Goal: Transaction & Acquisition: Obtain resource

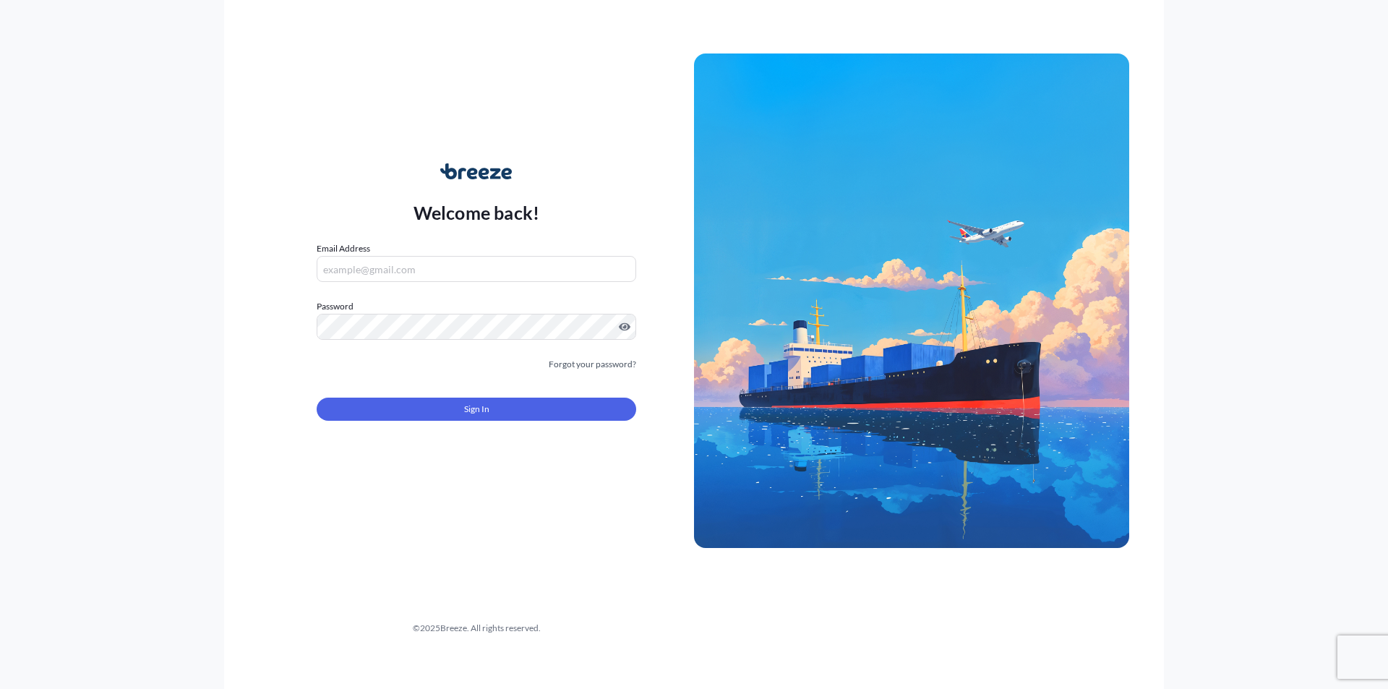
type input "[PERSON_NAME][EMAIL_ADDRESS][PERSON_NAME][DOMAIN_NAME]"
click at [567, 406] on button "Sign In" at bounding box center [476, 409] width 319 height 23
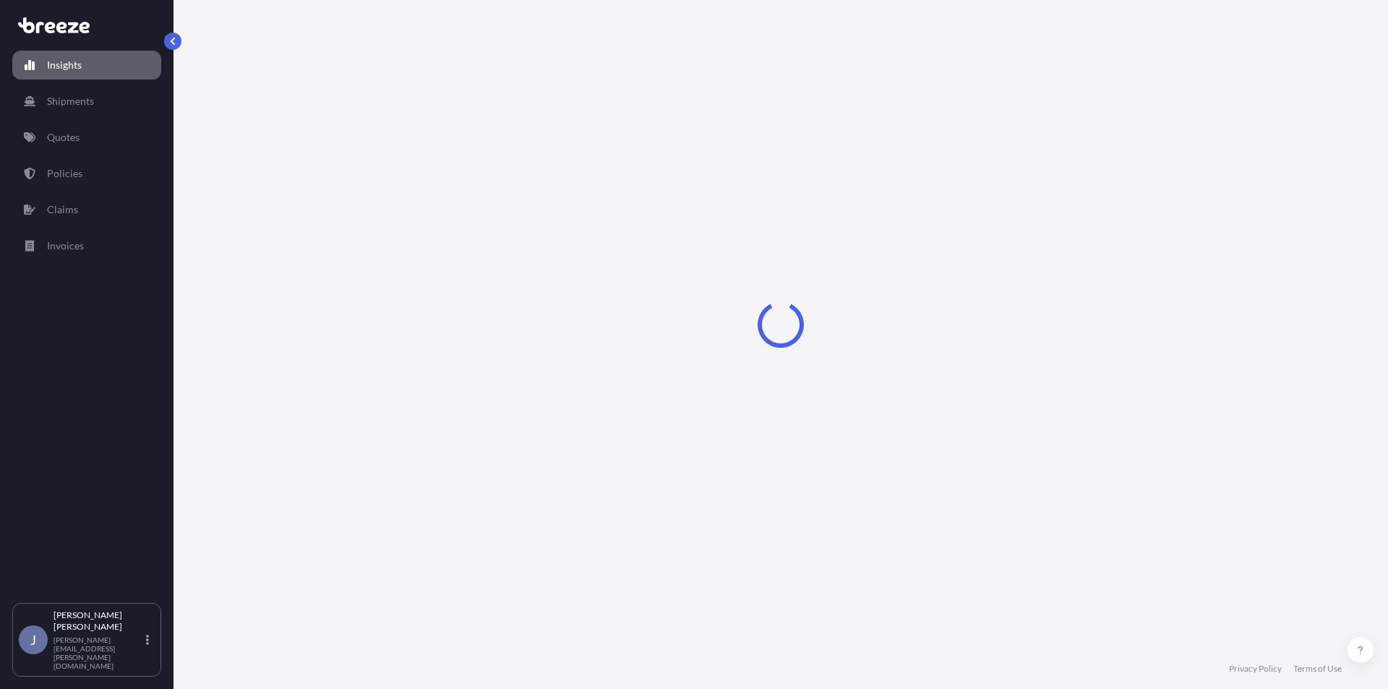
select select "2025"
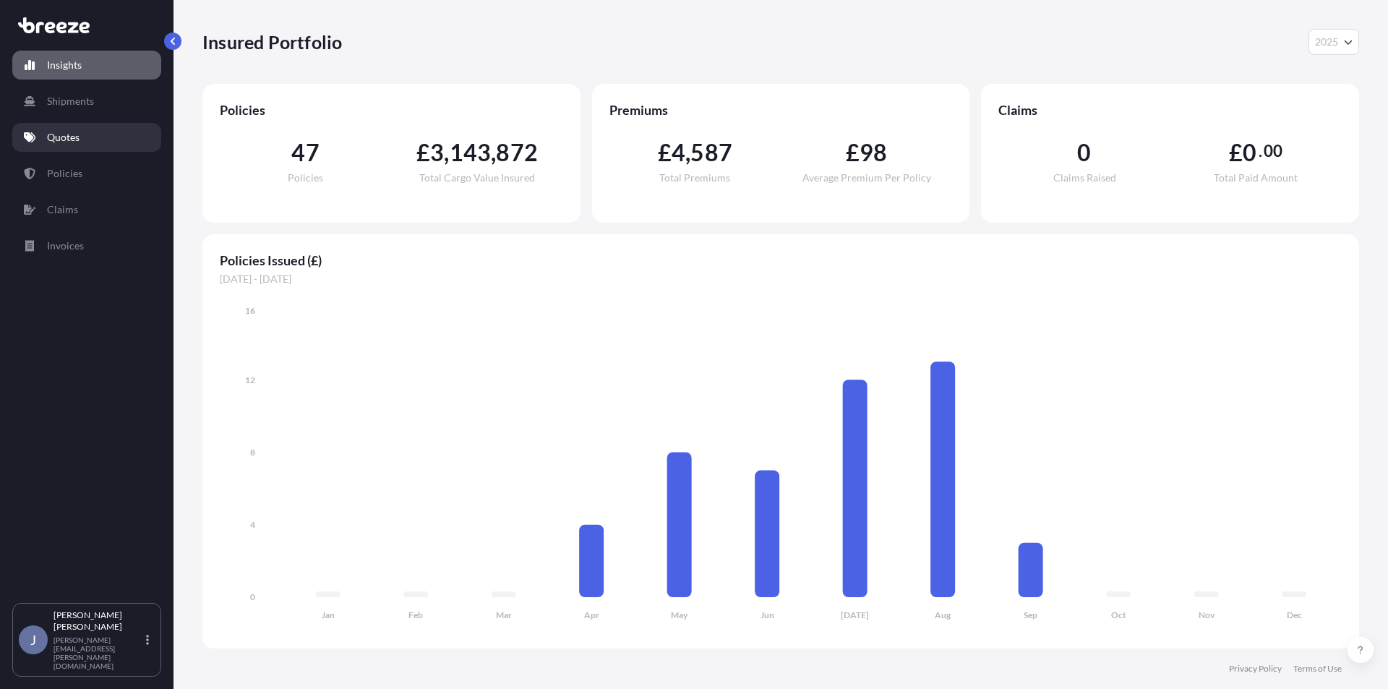
click at [69, 142] on p "Quotes" at bounding box center [63, 137] width 33 height 14
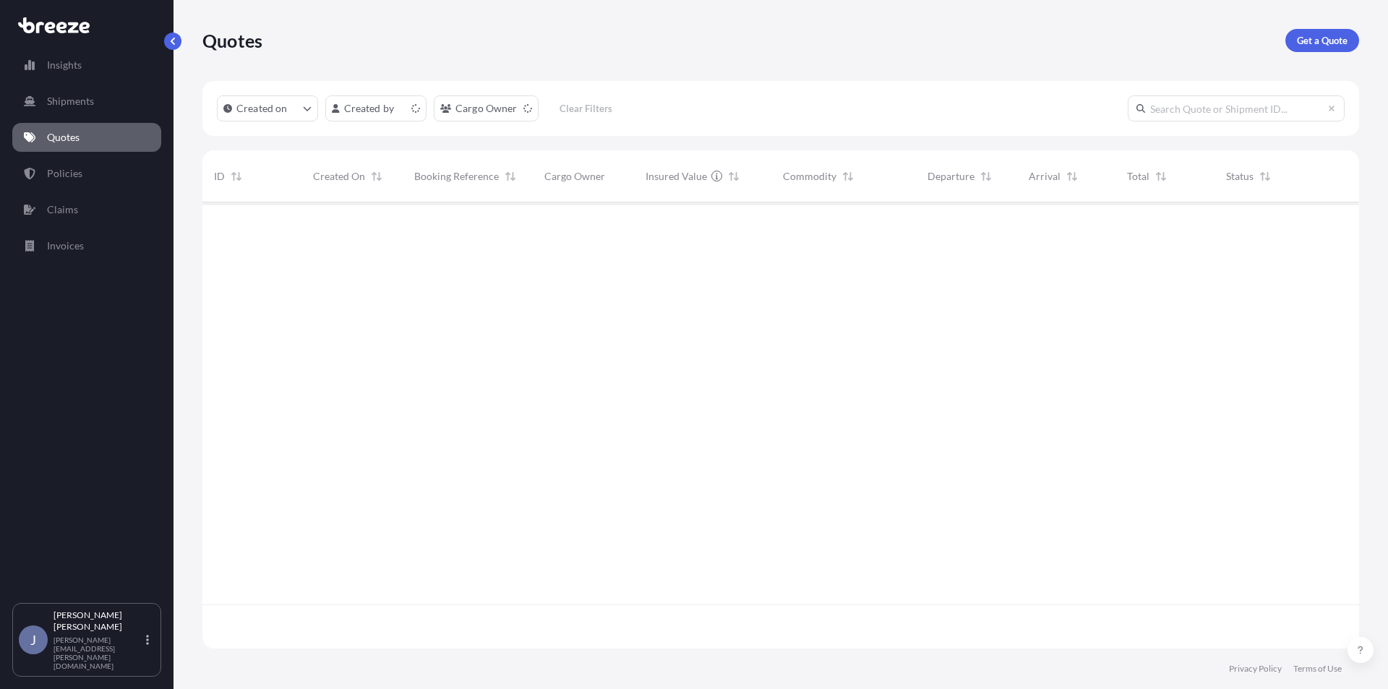
scroll to position [443, 1146]
click at [1326, 50] on link "Get a Quote" at bounding box center [1322, 40] width 74 height 23
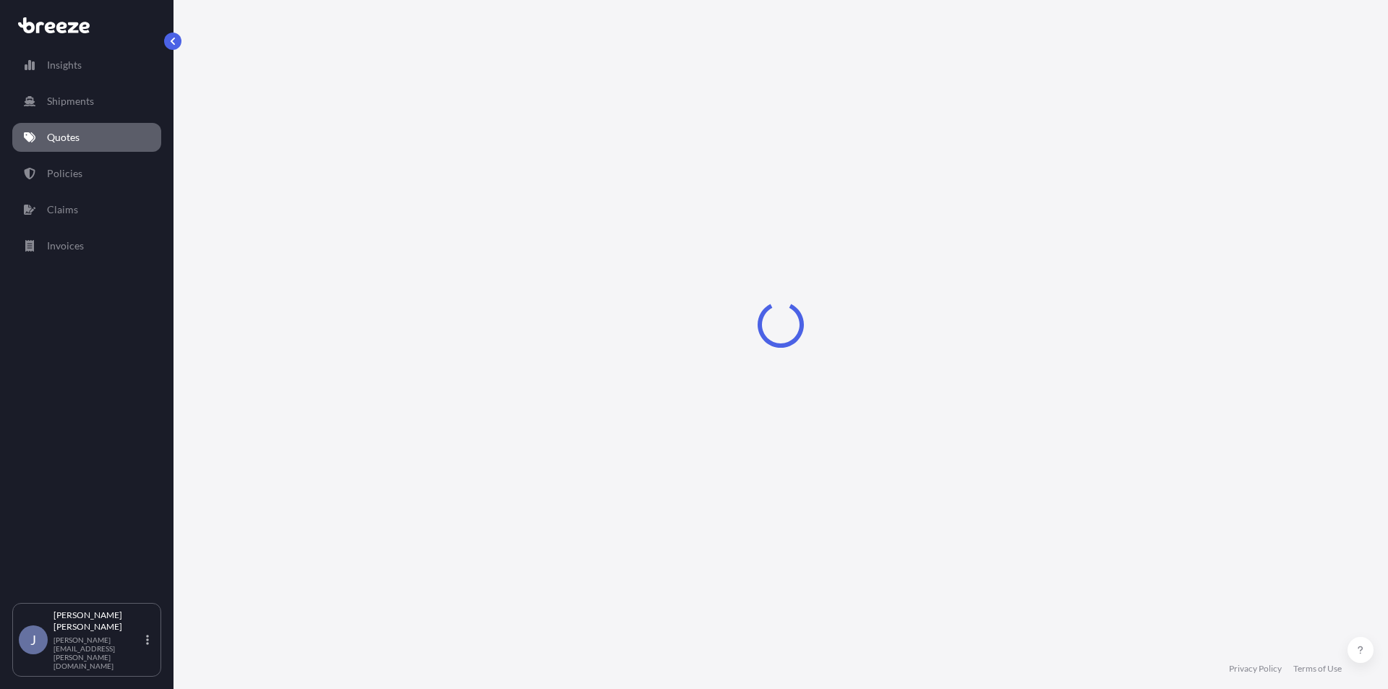
select select "Sea"
select select "1"
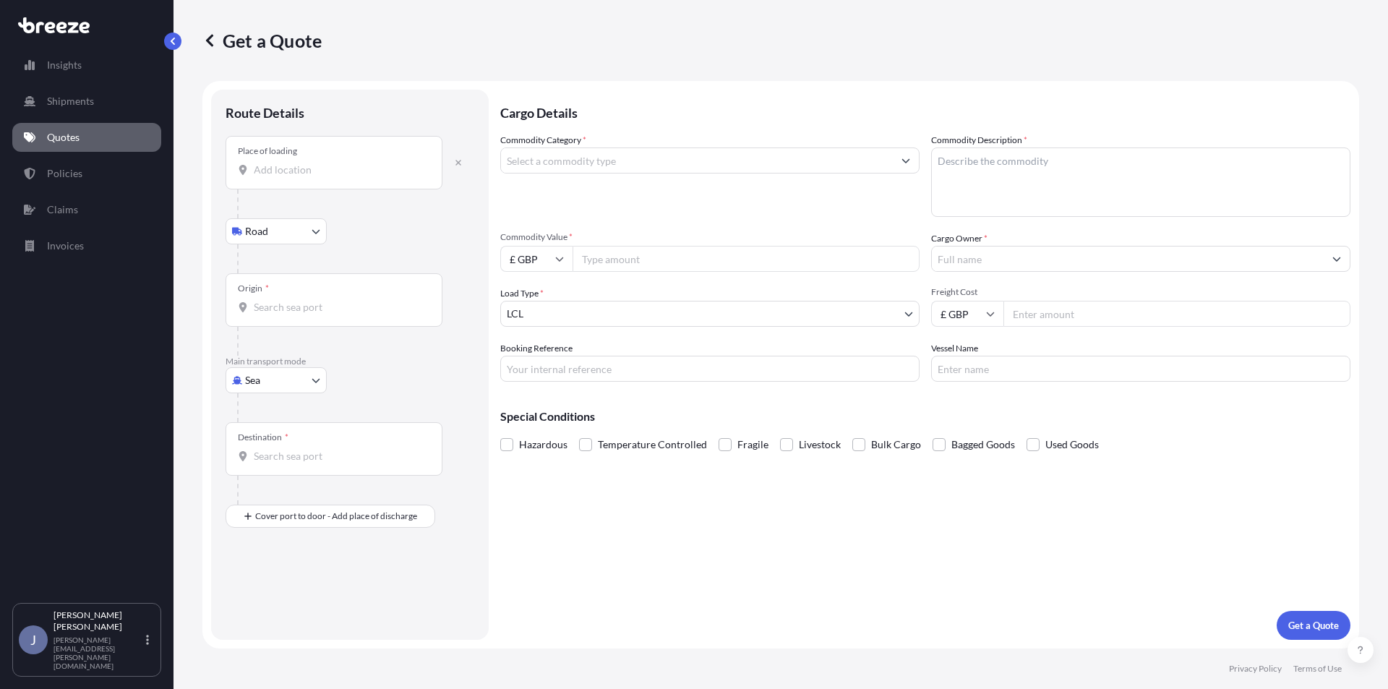
click at [325, 179] on div "Place of loading" at bounding box center [334, 162] width 217 height 53
click at [325, 177] on input "Place of loading" at bounding box center [339, 170] width 171 height 14
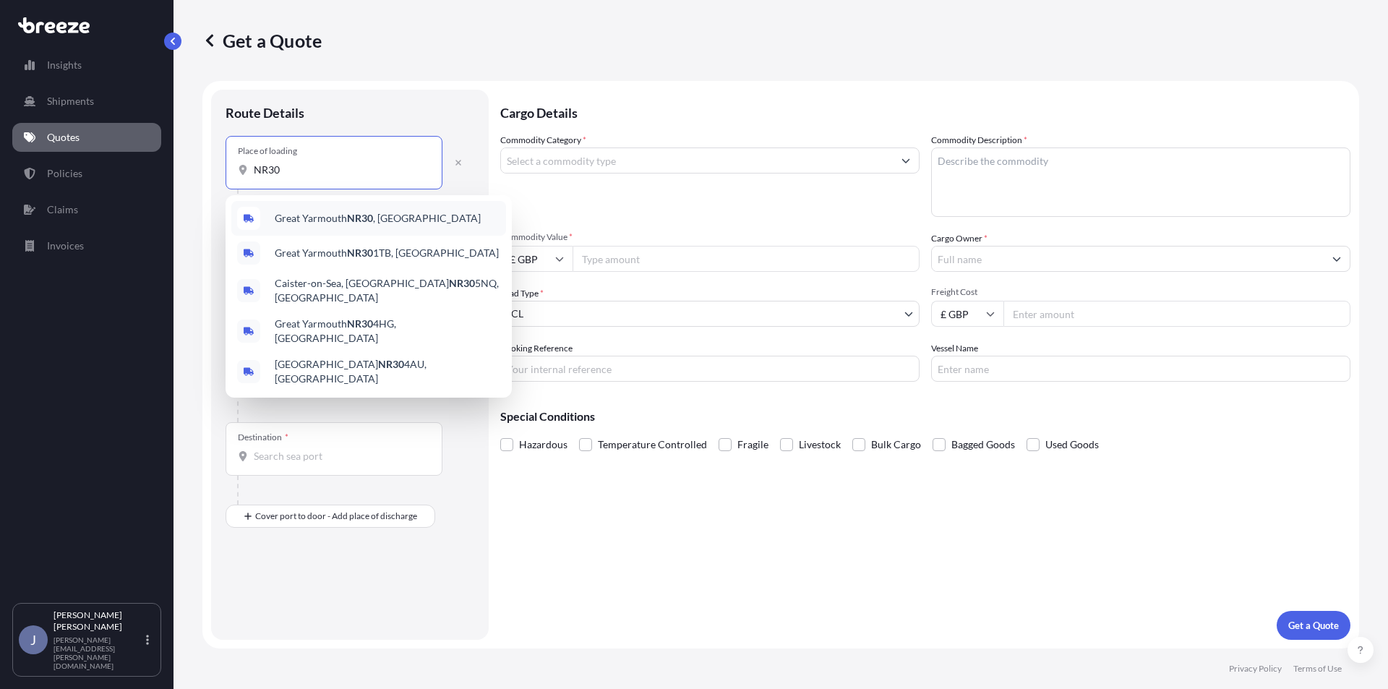
click at [353, 224] on span "Great Yarmouth NR30 , [GEOGRAPHIC_DATA]" at bounding box center [378, 218] width 206 height 14
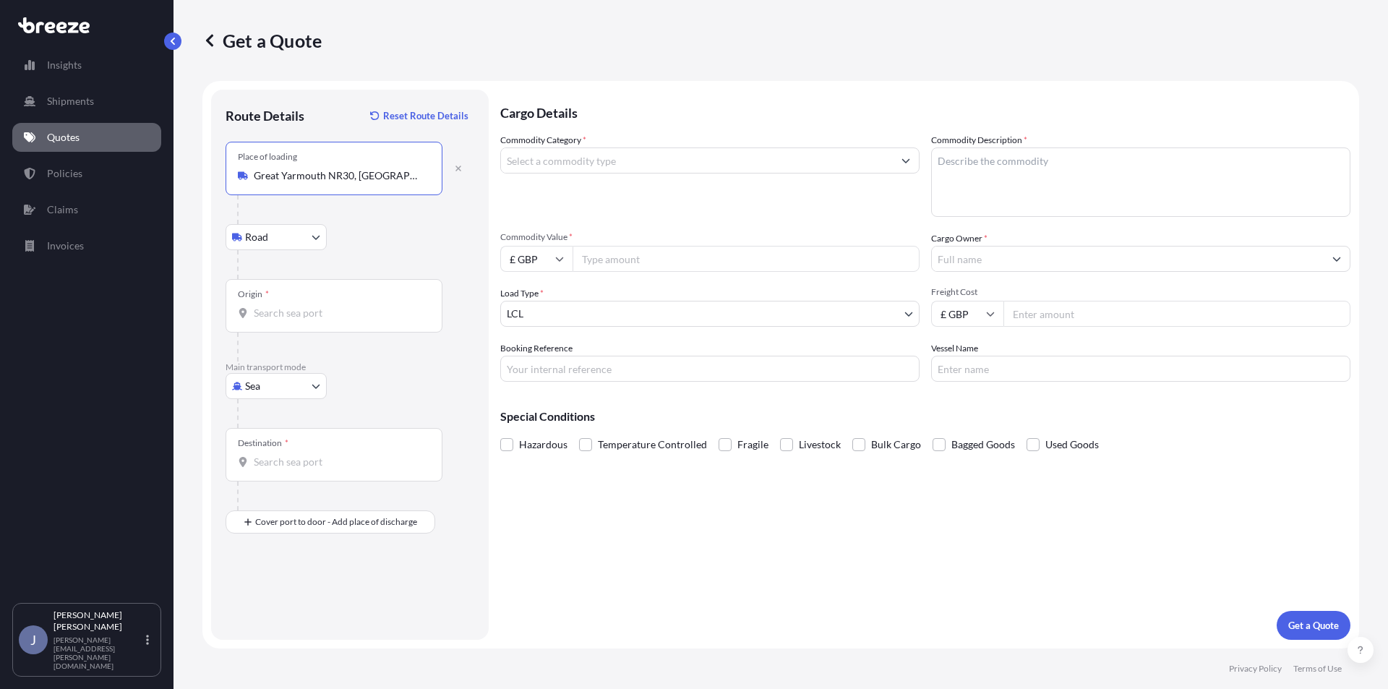
type input "Great Yarmouth NR30, [GEOGRAPHIC_DATA]"
click at [263, 233] on body "0 options available. 5 options available. Insights Shipments Quotes Policies Cl…" at bounding box center [694, 344] width 1388 height 689
click at [282, 311] on div "Rail" at bounding box center [276, 301] width 90 height 26
click at [275, 242] on body "0 options available. 5 options available. Insights Shipments Quotes Policies Cl…" at bounding box center [694, 344] width 1388 height 689
click at [268, 273] on span "Road" at bounding box center [264, 274] width 23 height 14
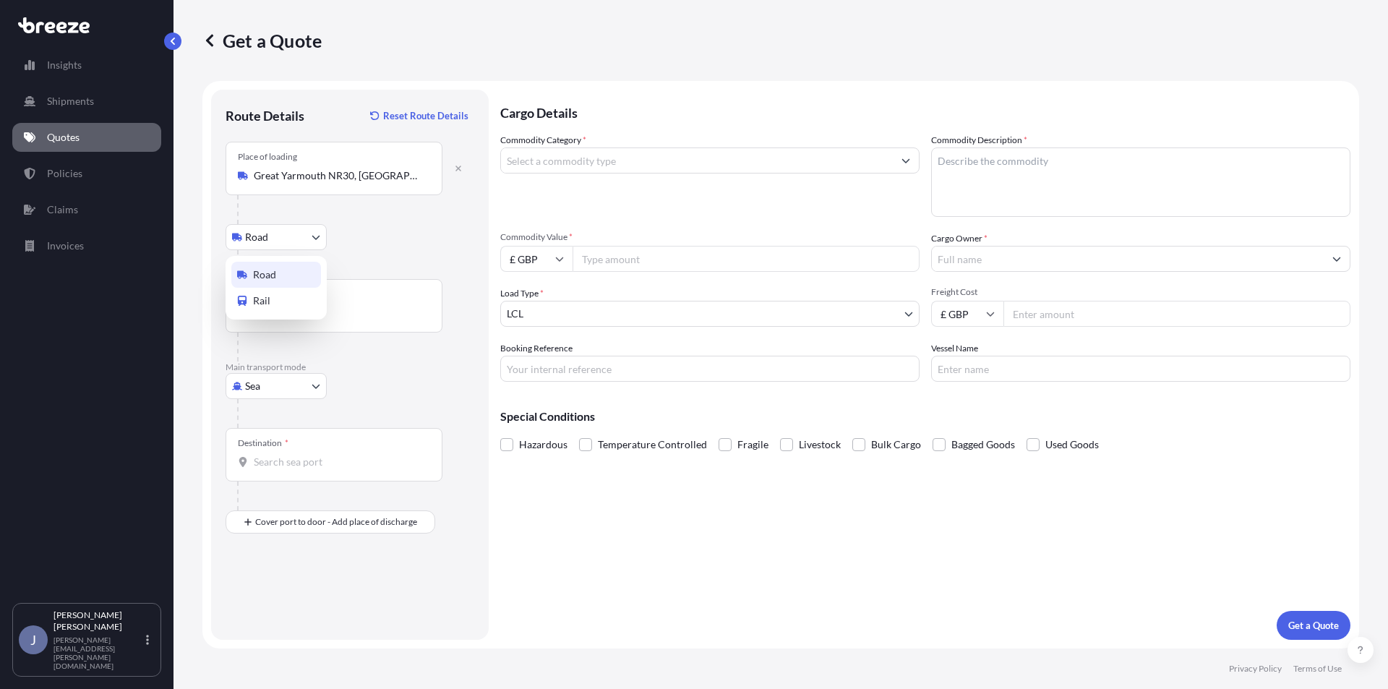
select select "Road"
click at [291, 304] on div "Origin *" at bounding box center [334, 305] width 217 height 53
click at [291, 306] on input "Origin *" at bounding box center [339, 313] width 171 height 14
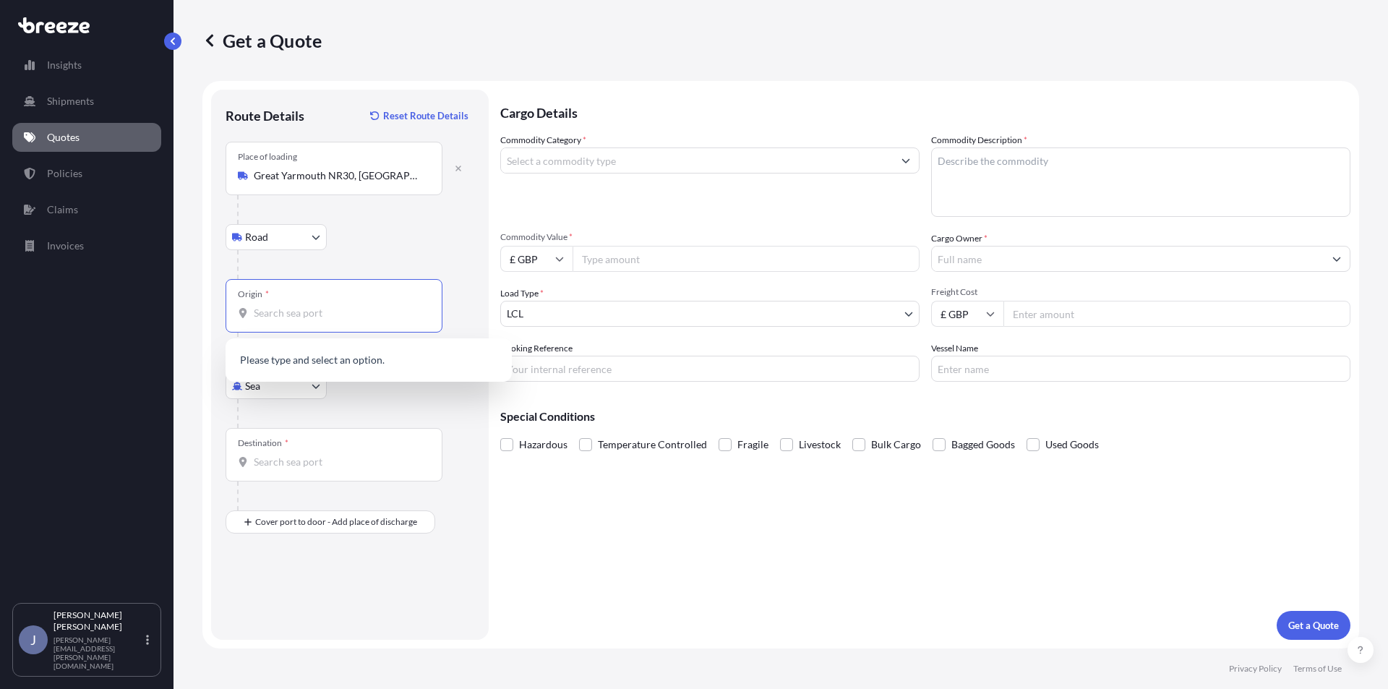
click at [380, 244] on div "Road Road Rail" at bounding box center [350, 237] width 249 height 26
click at [280, 398] on body "0 options available. Insights Shipments Quotes Policies Claims Invoices J [PERS…" at bounding box center [694, 344] width 1388 height 689
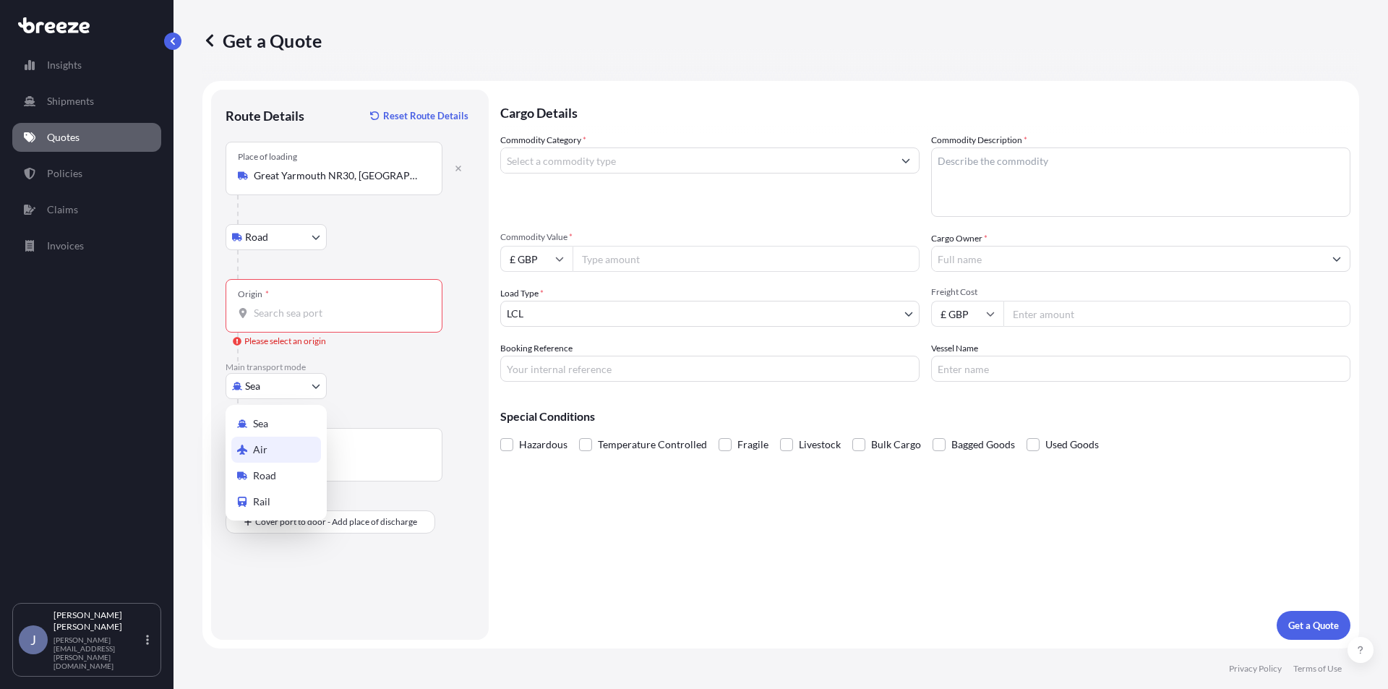
click at [275, 445] on div "Air" at bounding box center [276, 450] width 90 height 26
select select "Air"
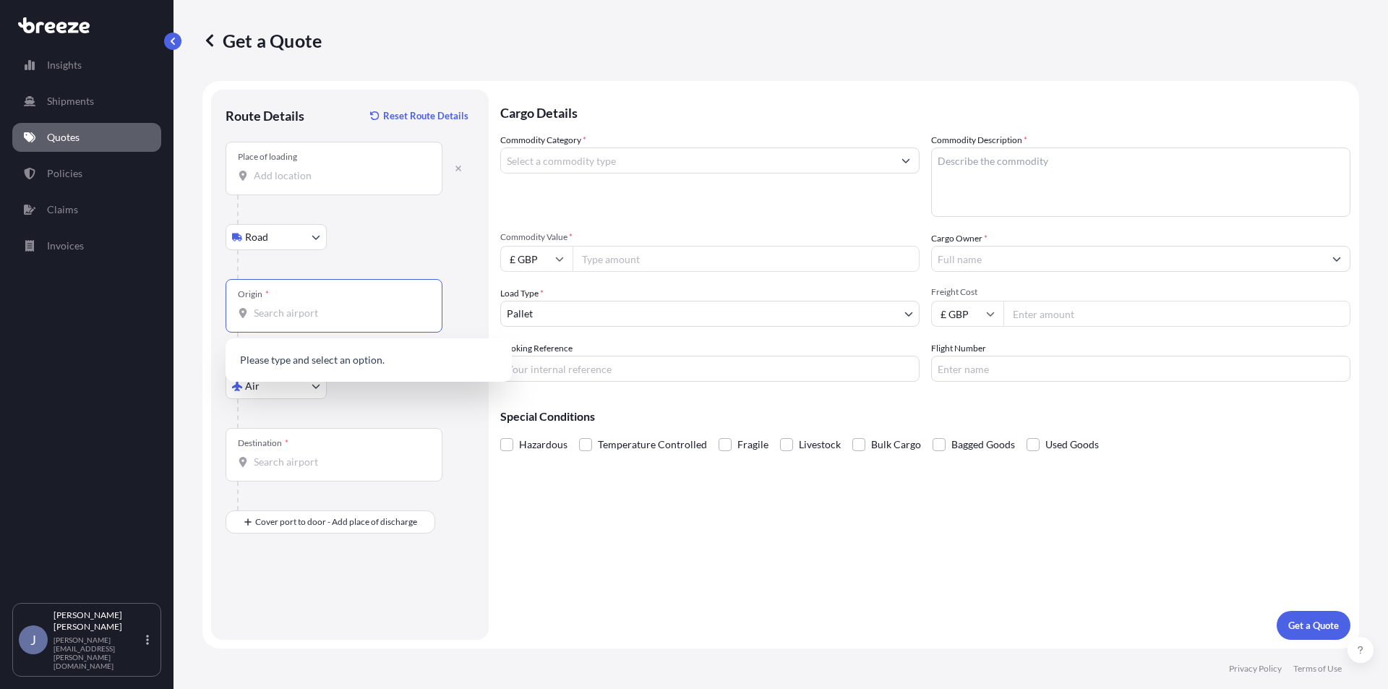
click at [297, 309] on input "Origin *" at bounding box center [339, 313] width 171 height 14
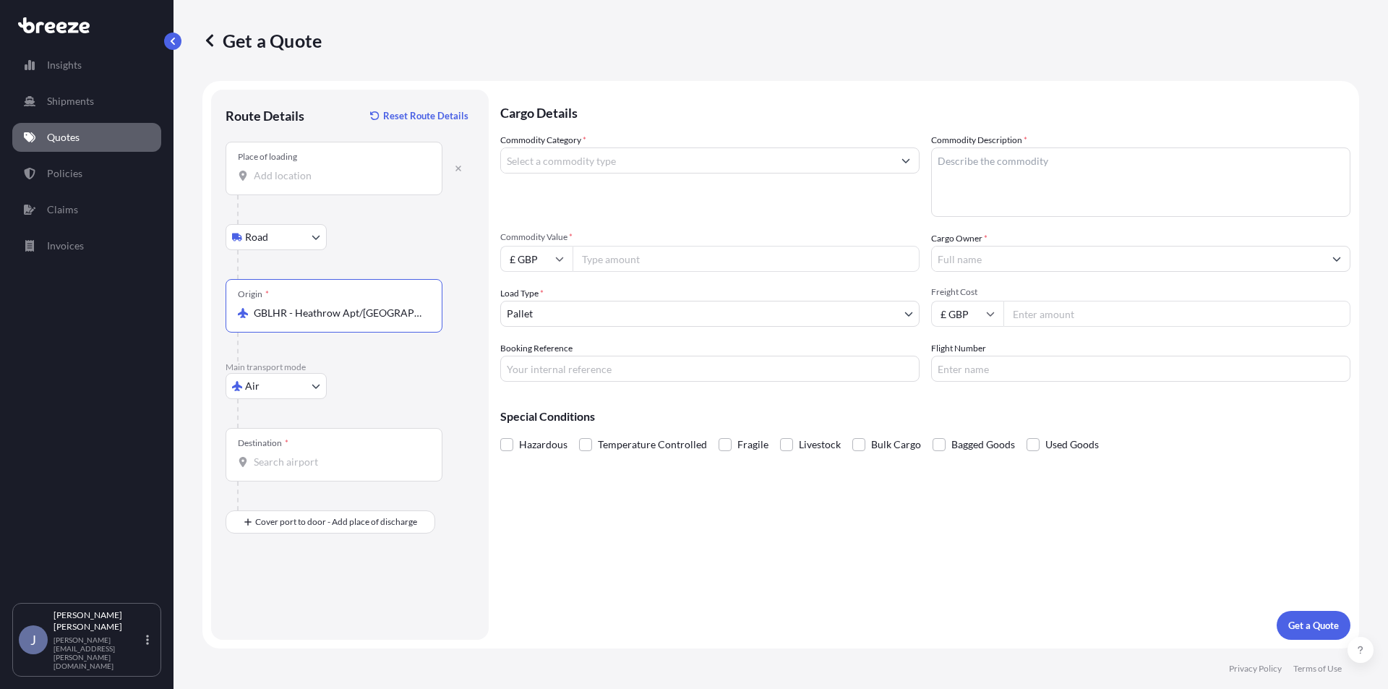
type input "GBLHR - Heathrow Apt/[GEOGRAPHIC_DATA], [GEOGRAPHIC_DATA]"
click at [276, 460] on input "Destination *" at bounding box center [339, 462] width 171 height 14
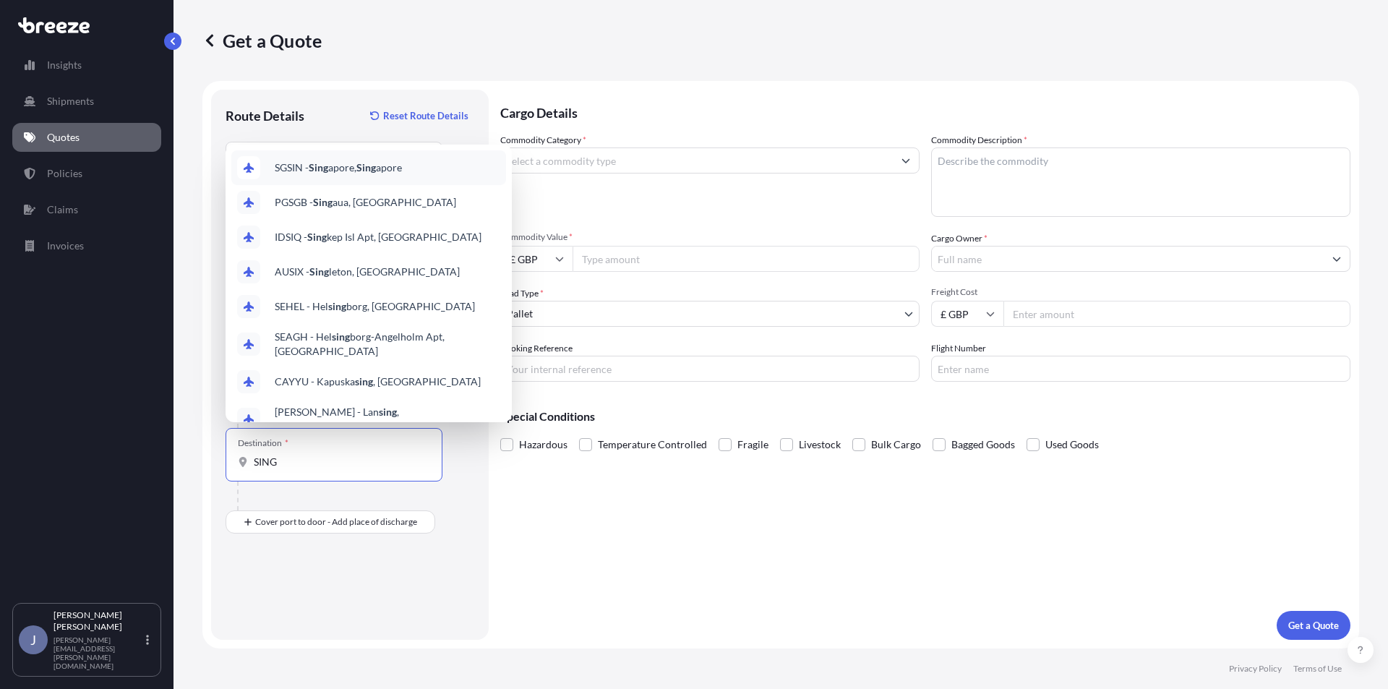
click at [342, 176] on div "SGSIN - Sing apore, Sing apore" at bounding box center [368, 167] width 275 height 35
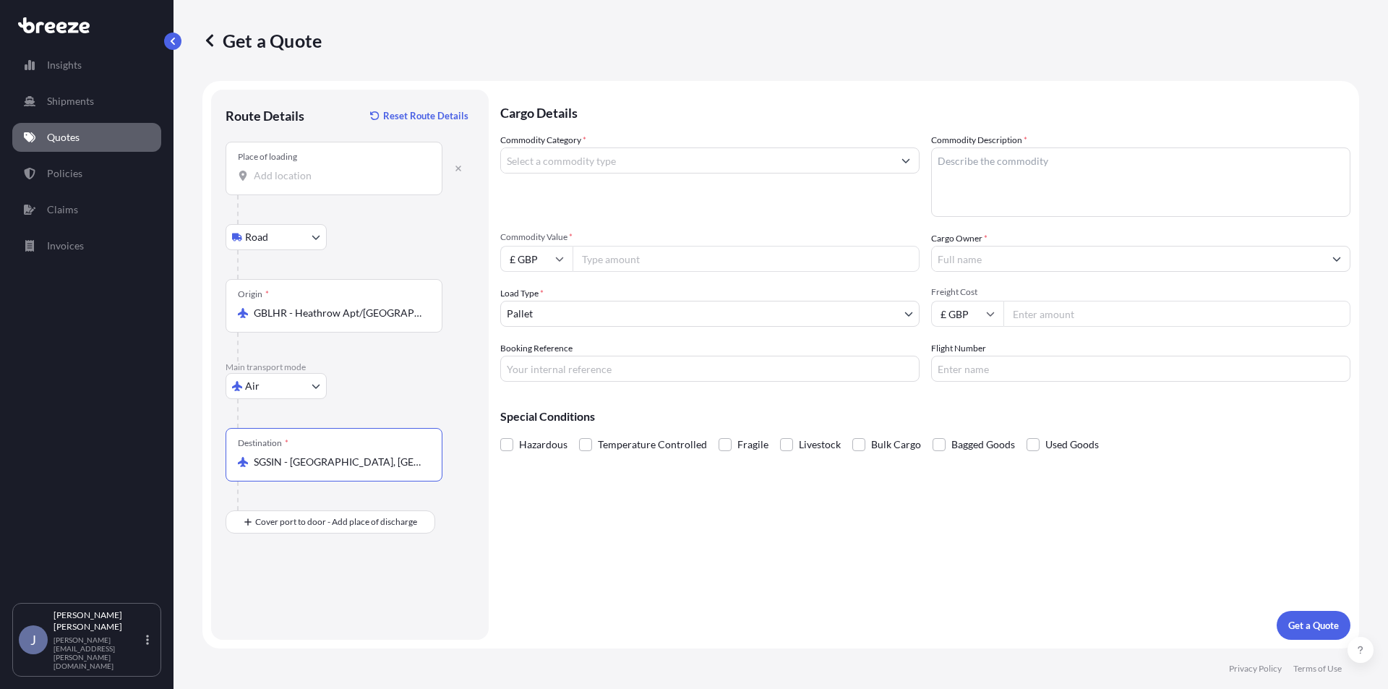
type input "SGSIN - [GEOGRAPHIC_DATA], [GEOGRAPHIC_DATA]"
click at [586, 164] on input "Commodity Category *" at bounding box center [697, 160] width 392 height 26
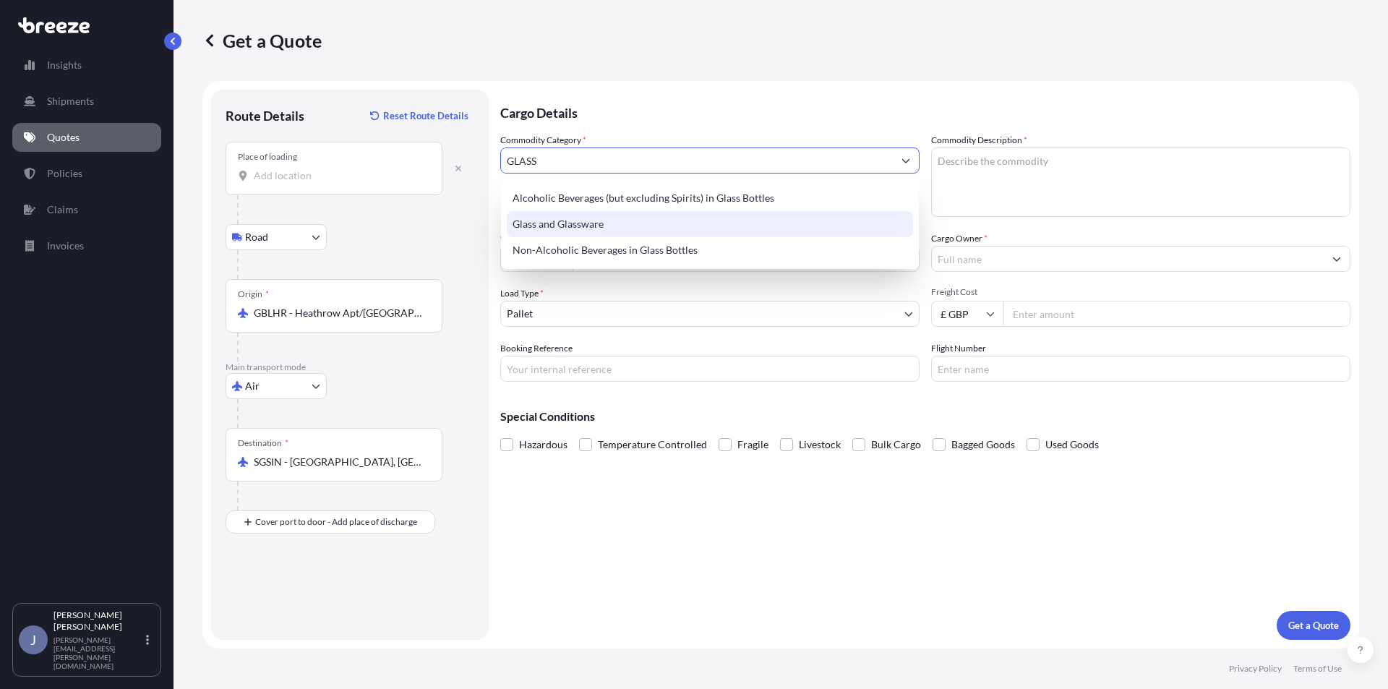
click at [585, 214] on div "Glass and Glassware" at bounding box center [710, 224] width 406 height 26
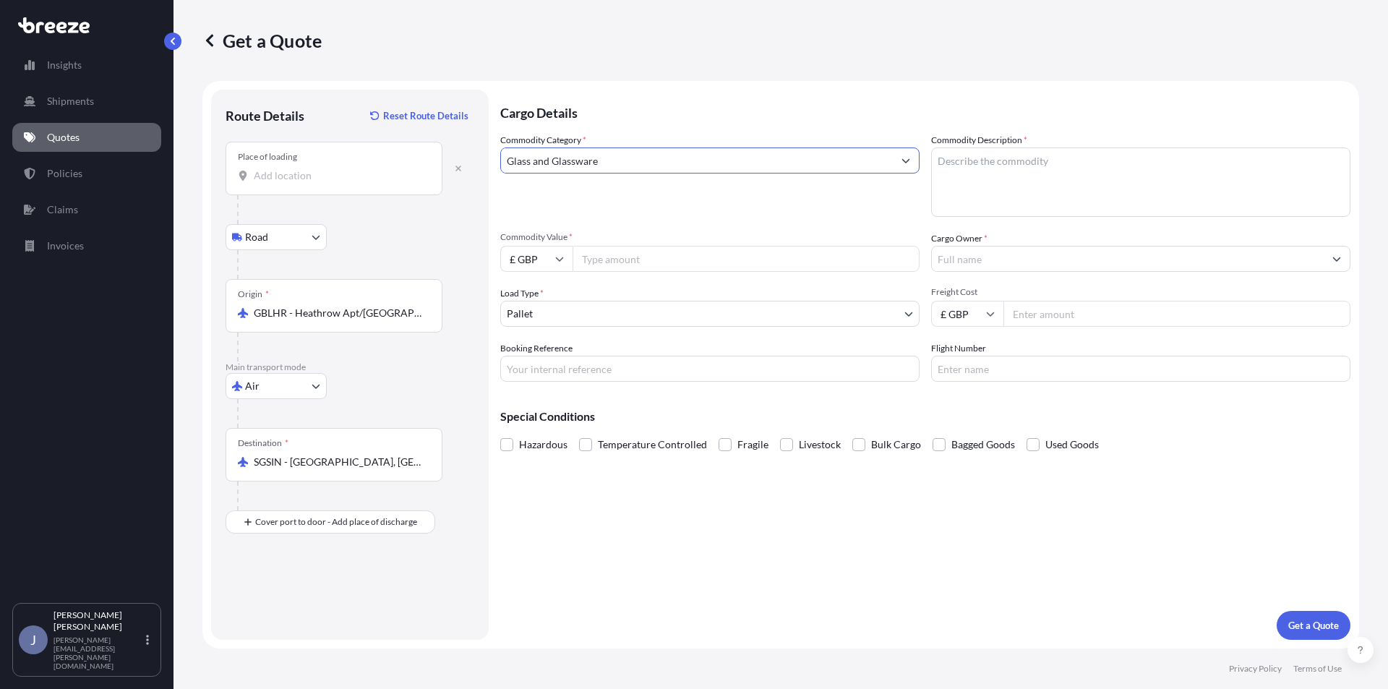
type input "Glass and Glassware"
click at [969, 152] on textarea "Commodity Description *" at bounding box center [1140, 181] width 419 height 69
click at [1002, 154] on textarea "GLSA" at bounding box center [1140, 181] width 419 height 69
type textarea "GLASSFIBRE"
click at [994, 255] on input "Cargo Owner *" at bounding box center [1128, 259] width 392 height 26
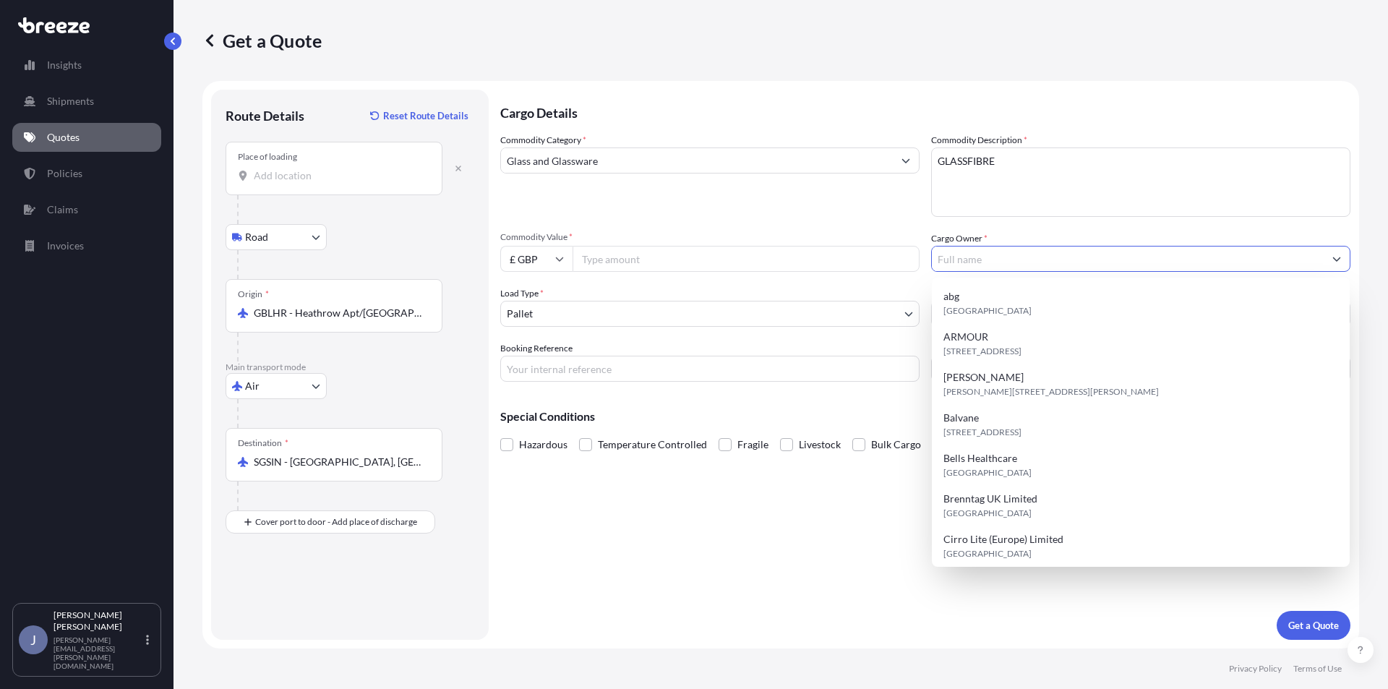
type input "C"
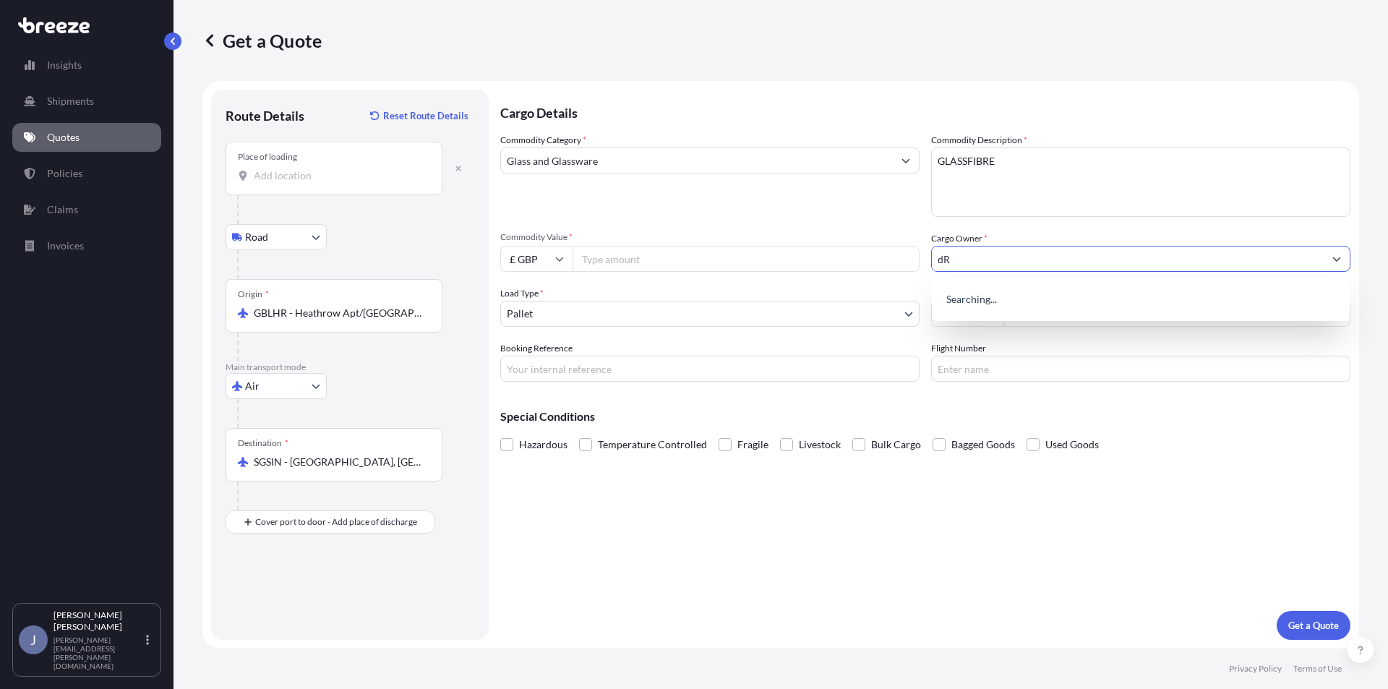
type input "d"
type input "D"
type input "c"
type input "C"
type input "Drilling Services"
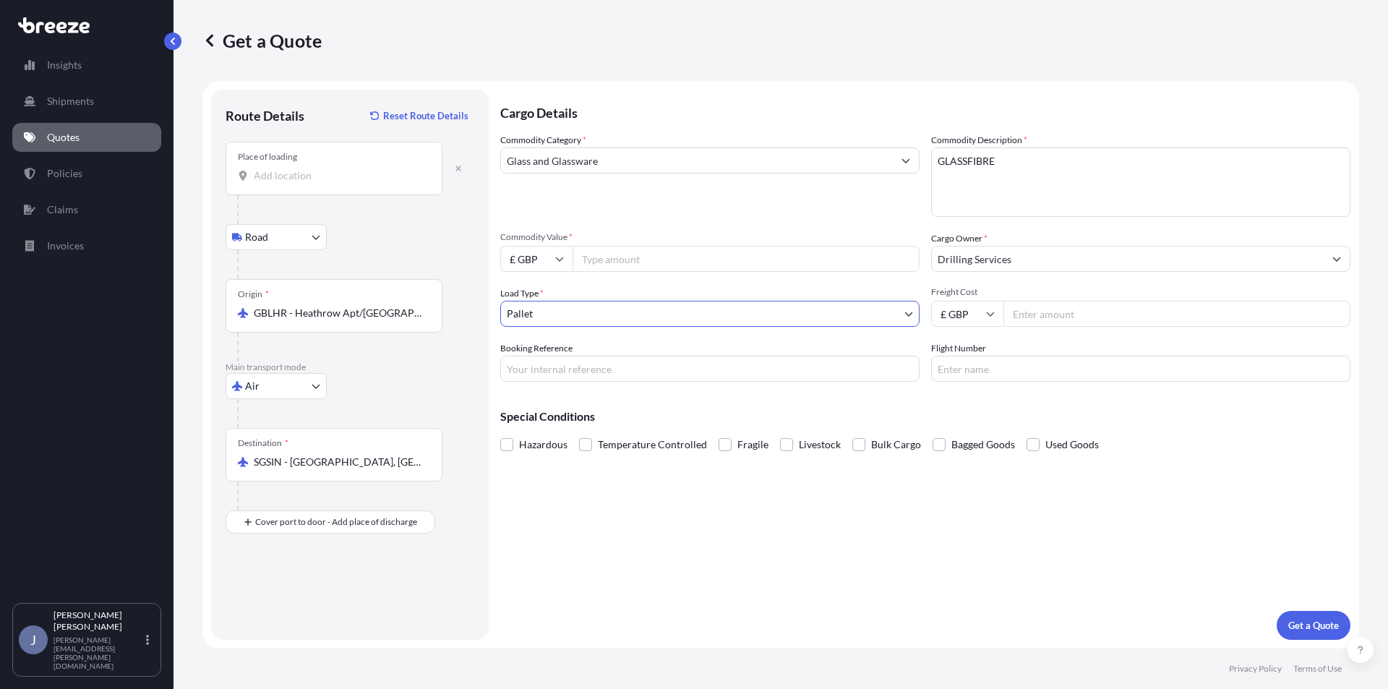
click at [1060, 312] on input "Freight Cost" at bounding box center [1176, 314] width 347 height 26
type input "192"
click at [536, 265] on input "£ GBP" at bounding box center [536, 259] width 72 height 26
click at [529, 356] on div "$ USD" at bounding box center [536, 359] width 61 height 27
type input "$ USD"
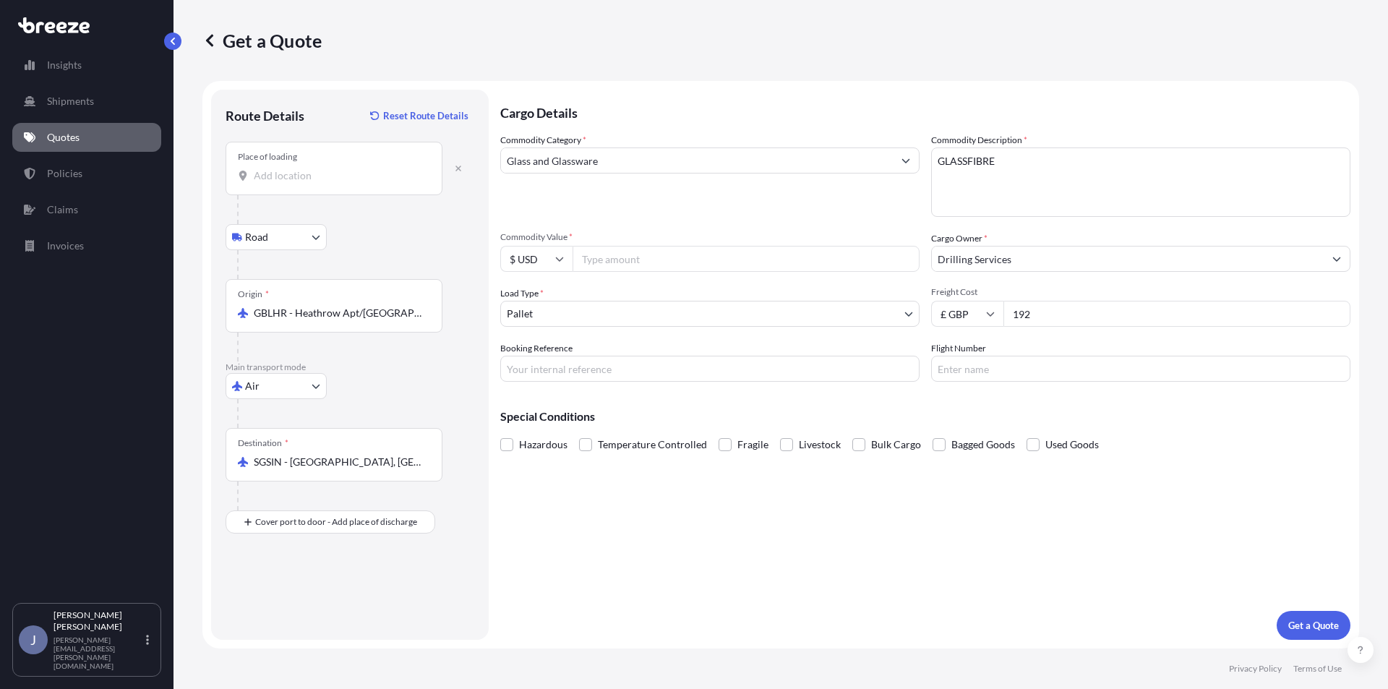
click at [632, 262] on input "Commodity Value *" at bounding box center [745, 259] width 347 height 26
type input "7076.09"
click at [1313, 614] on button "Get a Quote" at bounding box center [1314, 625] width 74 height 29
click at [302, 173] on input "Place of loading Please select a place of loading" at bounding box center [339, 175] width 171 height 14
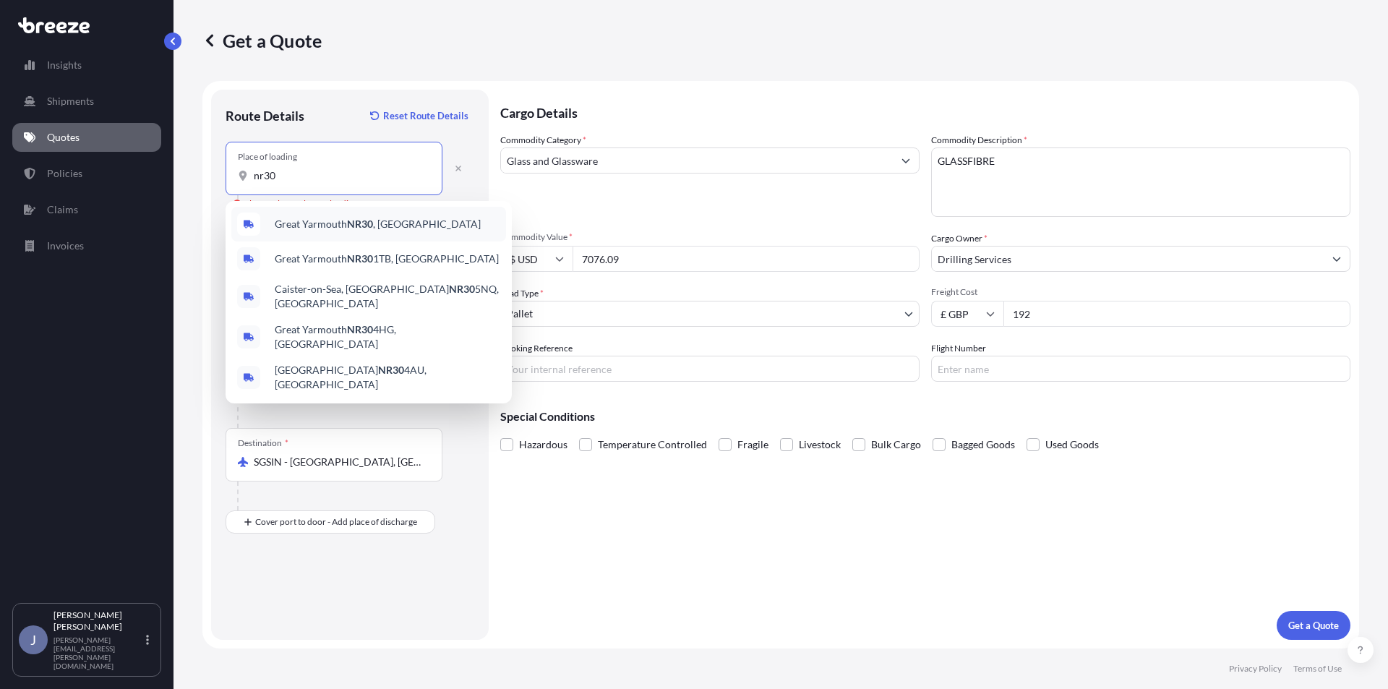
click at [327, 215] on div "Great Yarmouth NR30 , [GEOGRAPHIC_DATA]" at bounding box center [368, 224] width 275 height 35
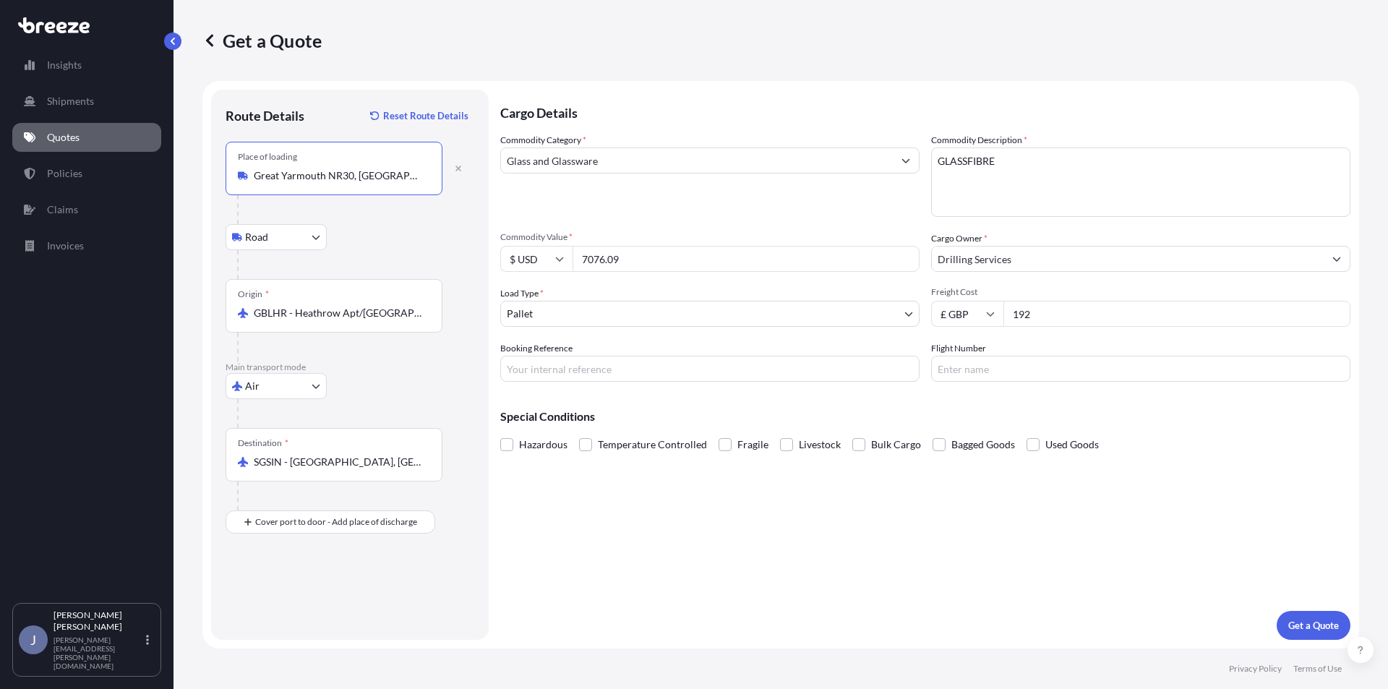
type input "Great Yarmouth NR30, [GEOGRAPHIC_DATA]"
click at [629, 553] on div "Cargo Details Commodity Category * Glass and Glassware Commodity Description * …" at bounding box center [925, 365] width 850 height 550
click at [1316, 638] on button "Get a Quote" at bounding box center [1314, 625] width 74 height 29
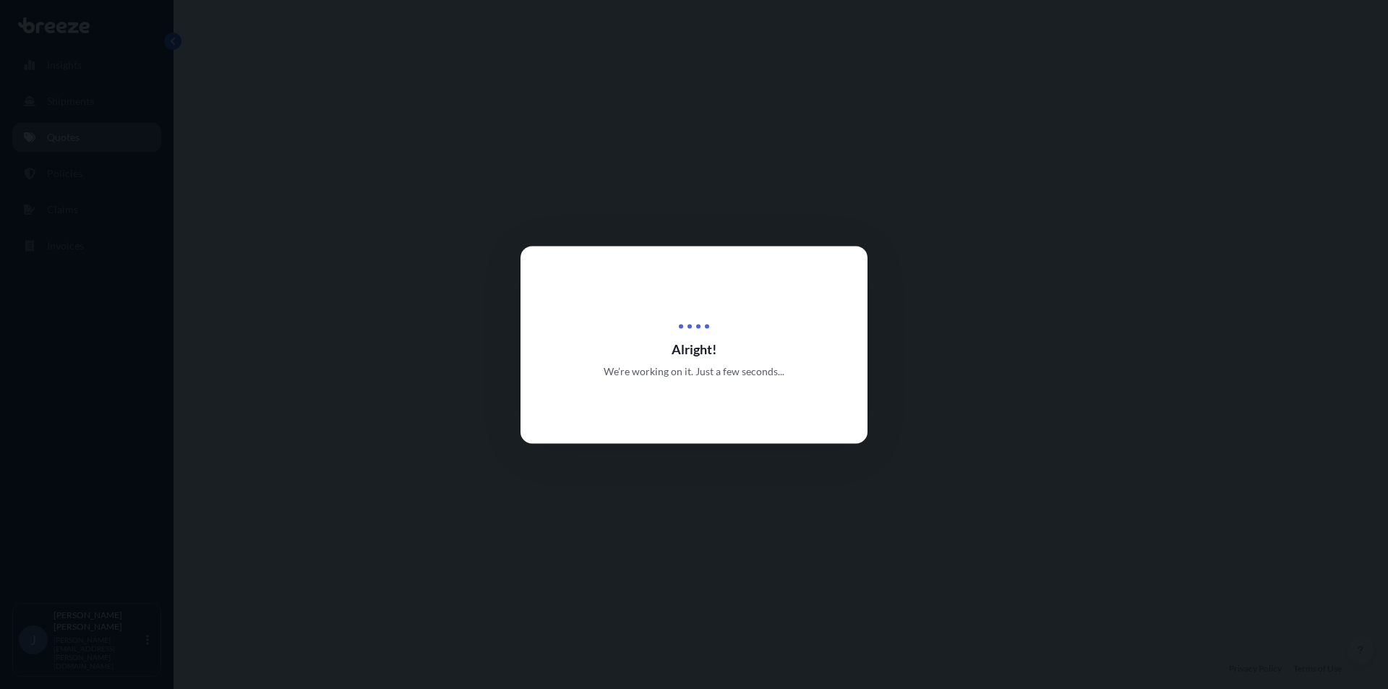
select select "Road"
select select "Air"
select select "1"
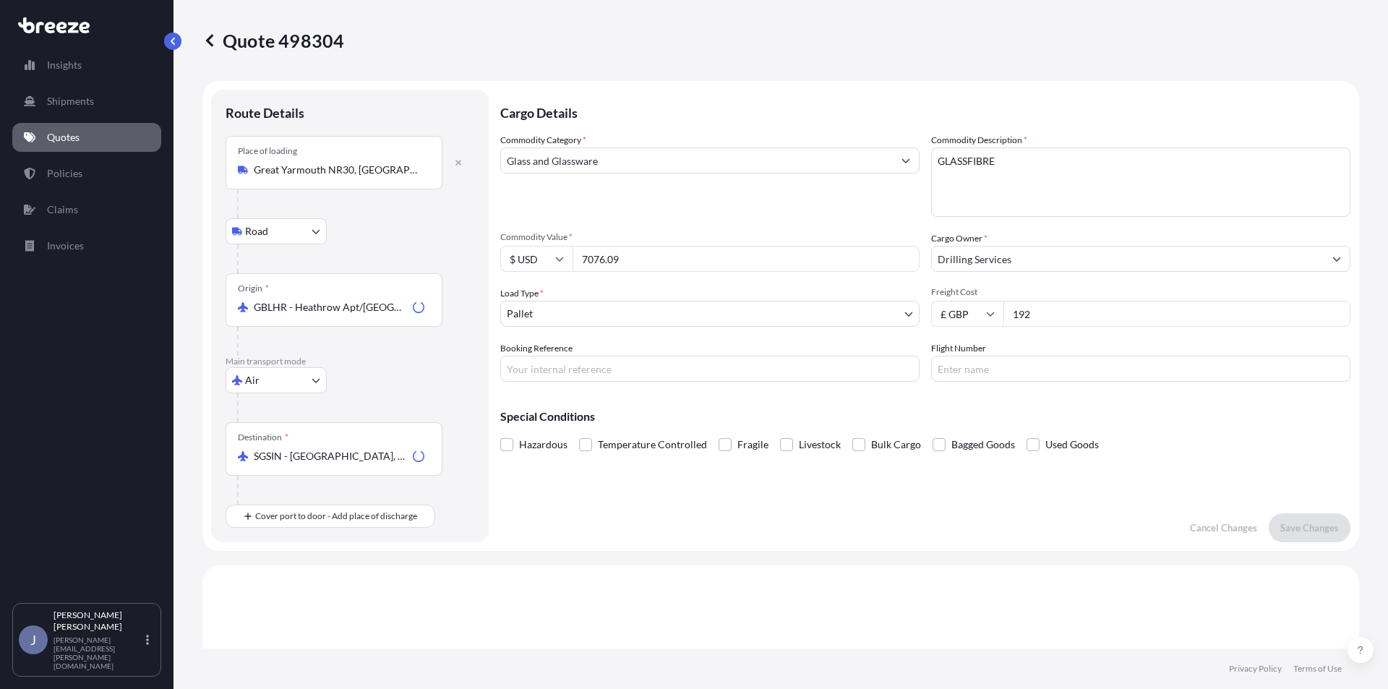
scroll to position [493, 0]
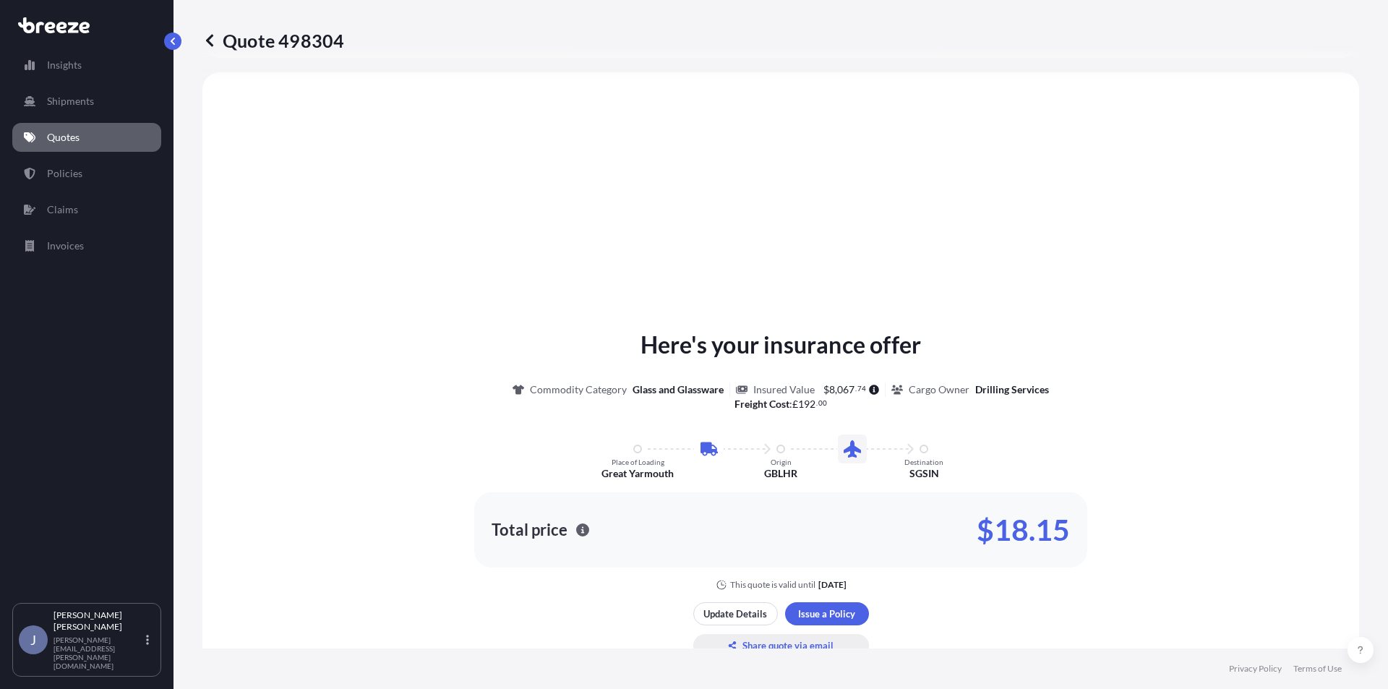
click at [773, 640] on p "Share quote via email" at bounding box center [787, 645] width 91 height 14
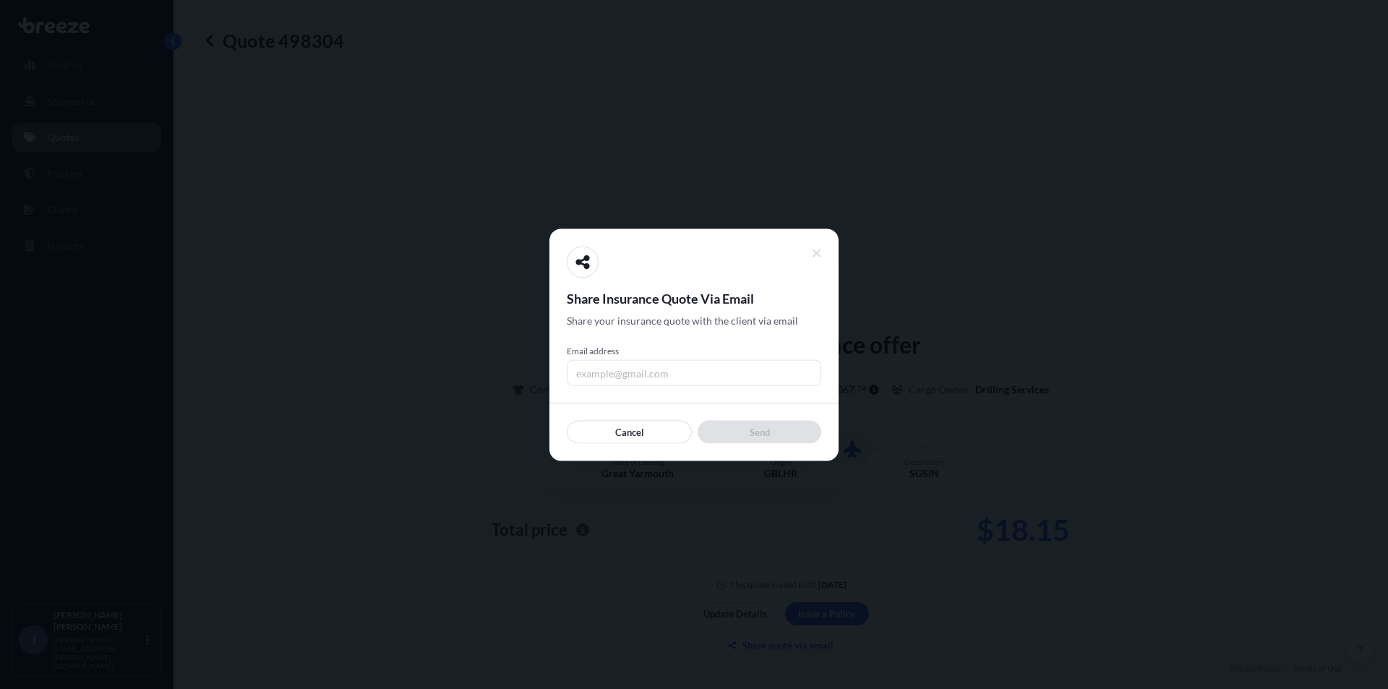
click at [673, 379] on input "Email address" at bounding box center [694, 372] width 254 height 26
type input "[EMAIL_ADDRESS][DOMAIN_NAME]"
